Goal: Information Seeking & Learning: Learn about a topic

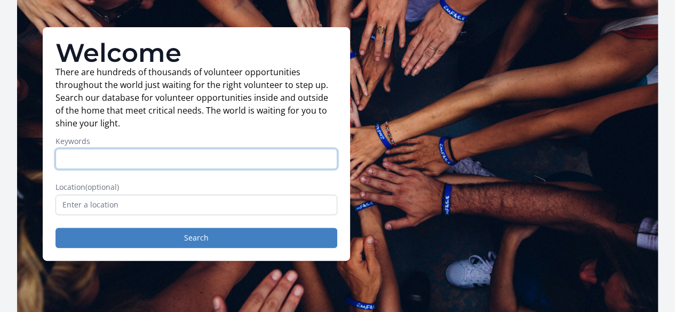
scroll to position [58, 0]
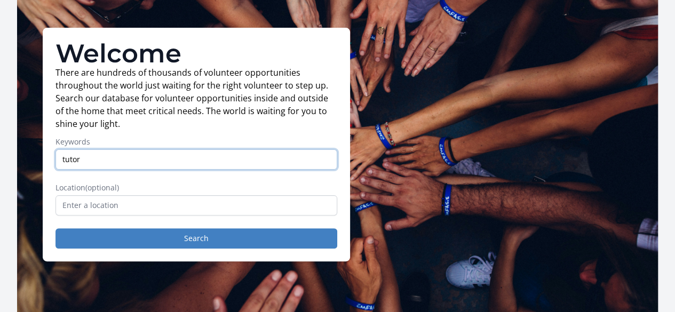
type input "tutor"
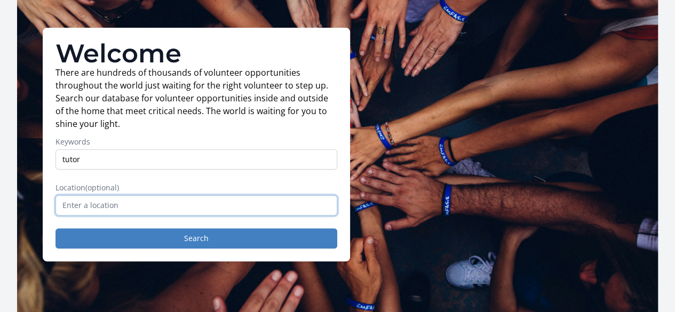
click at [210, 214] on input "text" at bounding box center [196, 205] width 282 height 20
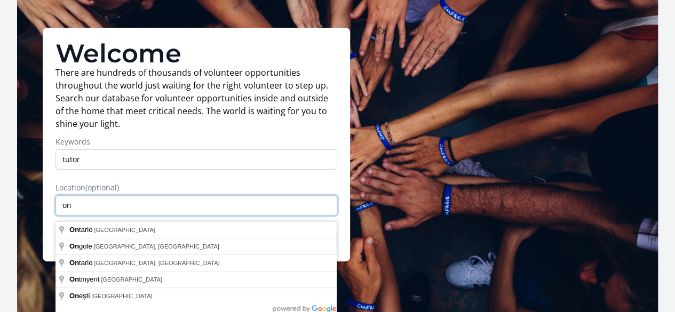
type input "o"
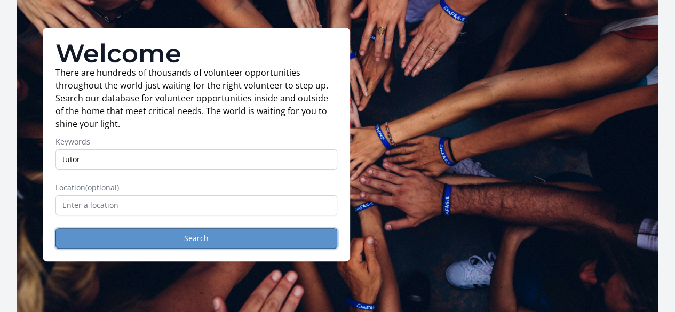
click at [239, 244] on button "Search" at bounding box center [196, 238] width 282 height 20
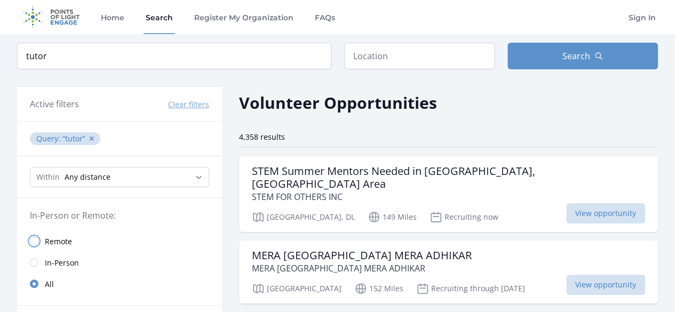
click at [36, 238] on input "radio" at bounding box center [34, 241] width 9 height 9
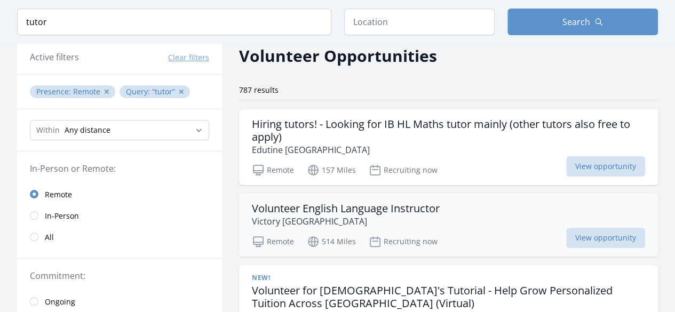
scroll to position [47, 0]
click at [468, 216] on div "Volunteer English Language Instructor Victory Afghanistan" at bounding box center [448, 215] width 393 height 26
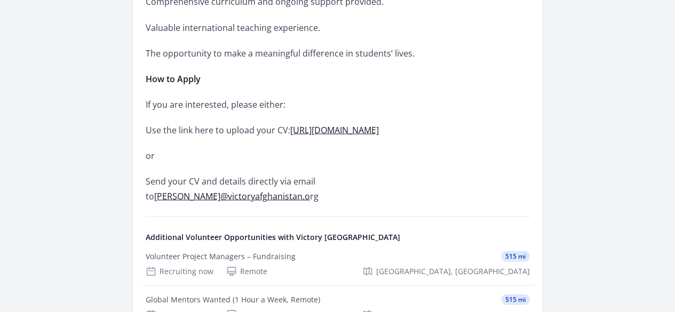
scroll to position [986, 0]
